Goal: Task Accomplishment & Management: Use online tool/utility

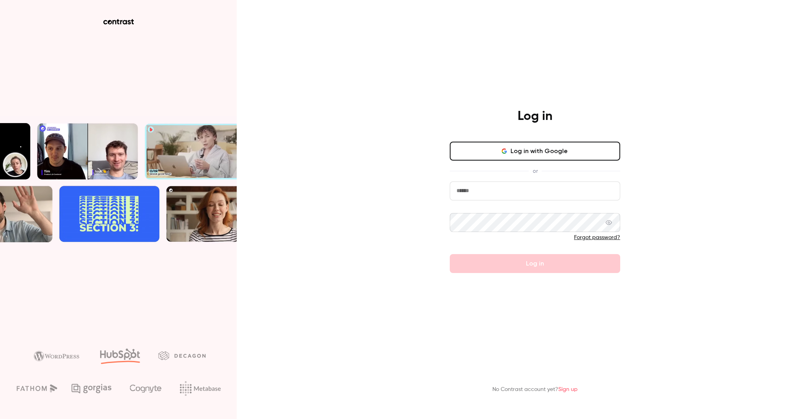
type input "**********"
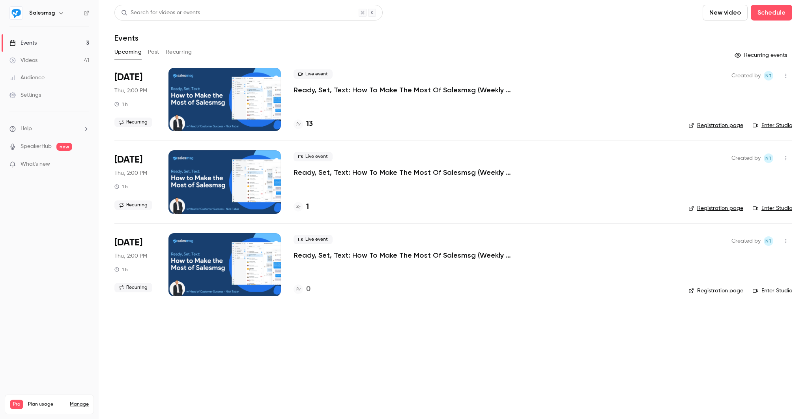
click at [378, 89] on p "Ready, Set, Text: How To Make The Most Of Salesmsg (Weekly Training)" at bounding box center [411, 89] width 237 height 9
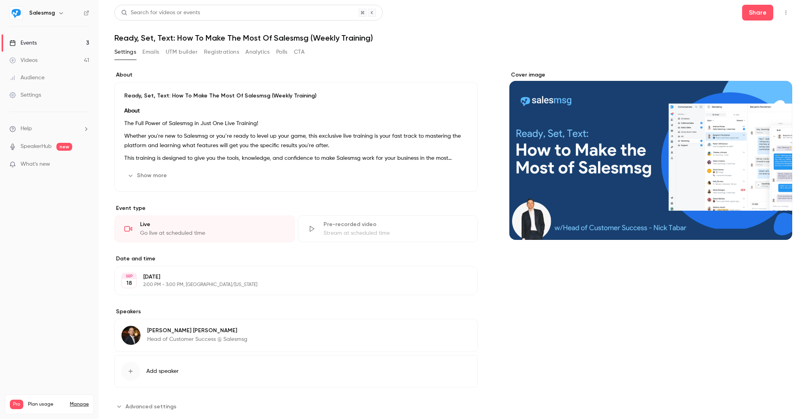
scroll to position [16, 0]
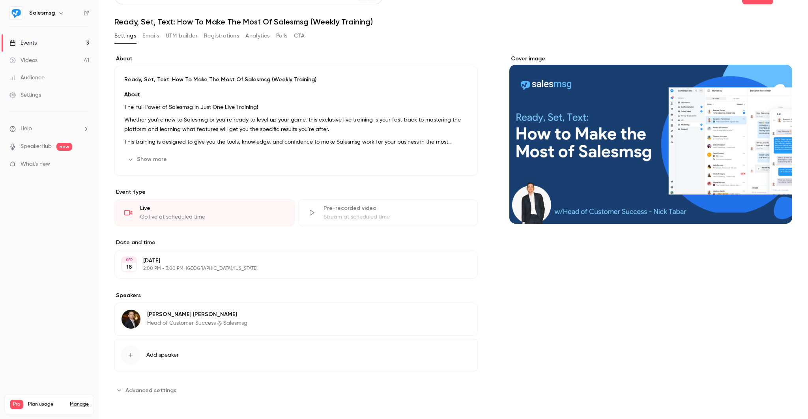
click at [144, 161] on button "Show more" at bounding box center [147, 159] width 47 height 13
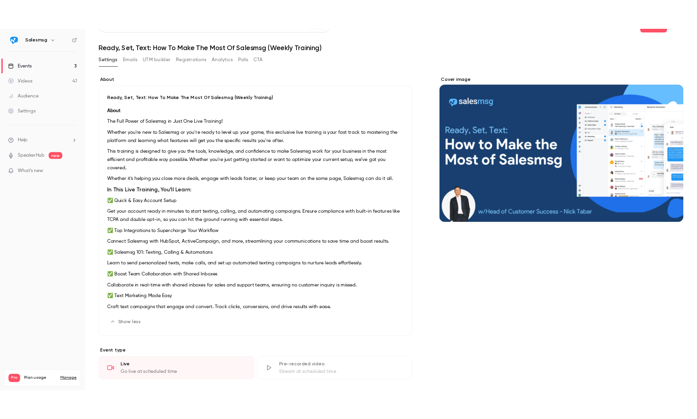
scroll to position [0, 0]
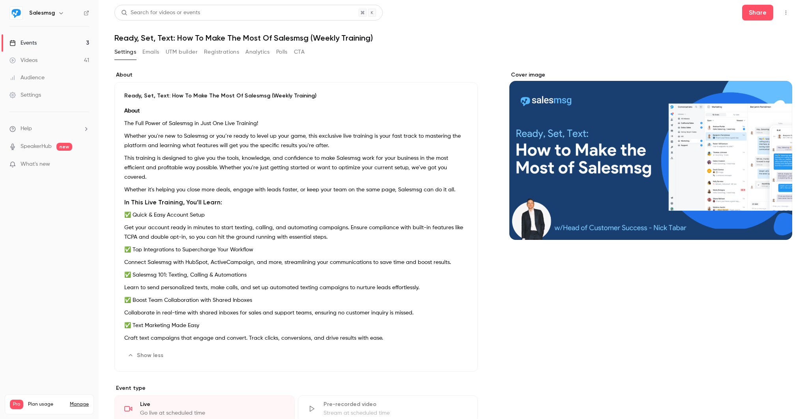
click at [413, 66] on div "About Ready, Set, Text: How To Make The Most Of Salesmsg (Weekly Training) Abou…" at bounding box center [452, 337] width 677 height 550
click at [608, 147] on div "Cover image" at bounding box center [650, 155] width 283 height 169
click at [0, 0] on input "Cover image" at bounding box center [0, 0] width 0 height 0
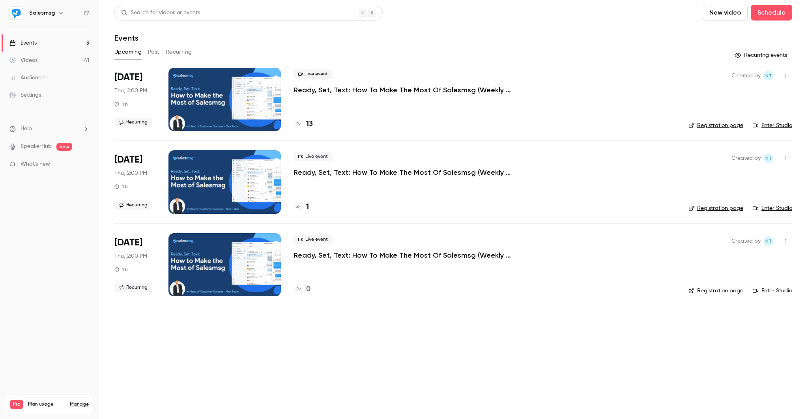
click at [726, 125] on link "Registration page" at bounding box center [715, 125] width 55 height 8
click at [250, 99] on div at bounding box center [224, 99] width 112 height 63
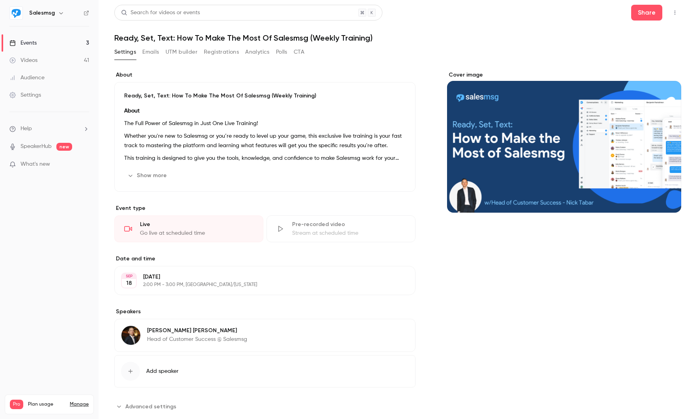
click at [180, 54] on button "UTM builder" at bounding box center [182, 52] width 32 height 13
